Goal: Navigation & Orientation: Go to known website

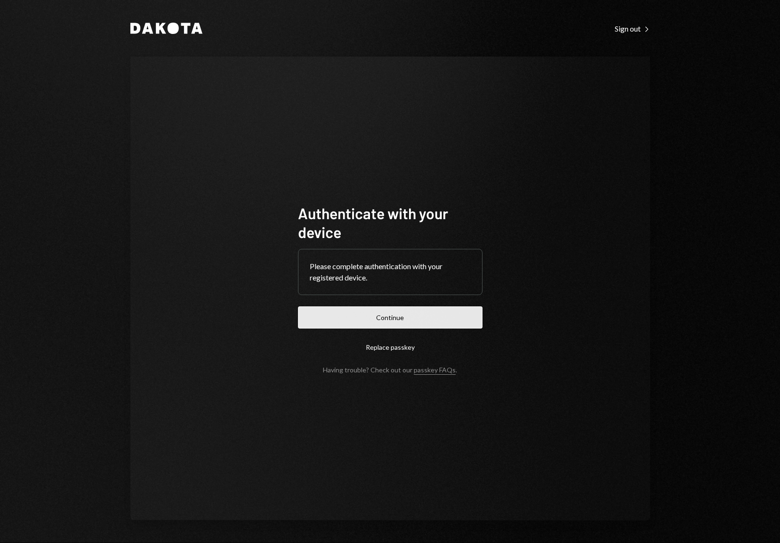
click at [400, 317] on button "Continue" at bounding box center [390, 317] width 185 height 22
